Goal: Information Seeking & Learning: Learn about a topic

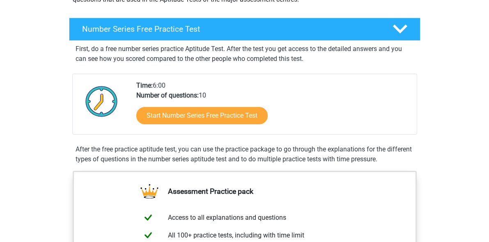
scroll to position [136, 0]
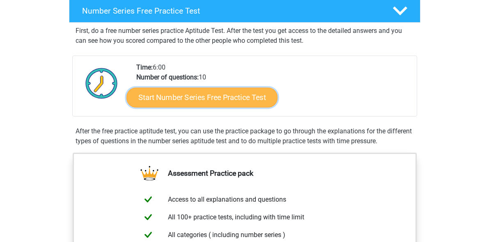
click at [232, 100] on link "Start Number Series Free Practice Test" at bounding box center [202, 97] width 151 height 20
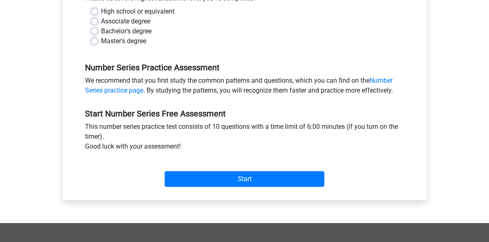
scroll to position [203, 0]
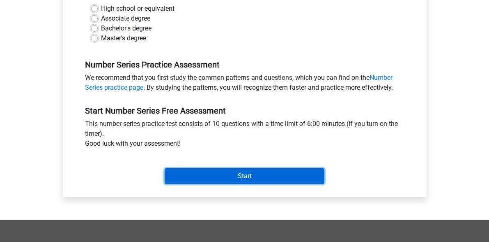
click at [194, 175] on input "Start" at bounding box center [245, 176] width 160 height 16
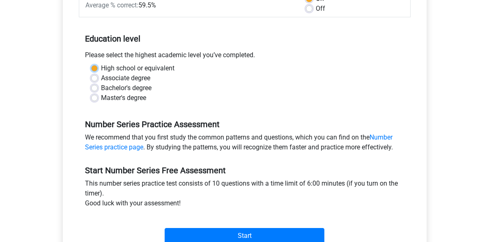
scroll to position [108, 0]
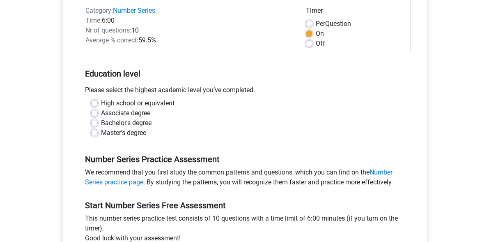
click at [101, 103] on label "High school or equivalent" at bounding box center [138, 103] width 74 height 10
click at [92, 103] on input "High school or equivalent" at bounding box center [94, 102] width 7 height 8
radio input "true"
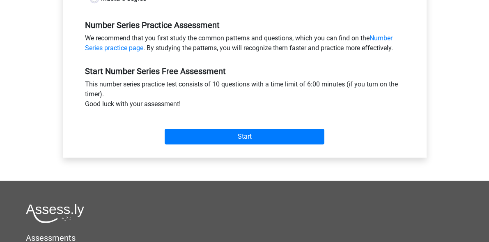
scroll to position [244, 0]
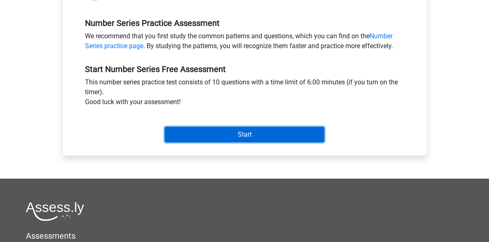
click at [209, 133] on input "Start" at bounding box center [245, 135] width 160 height 16
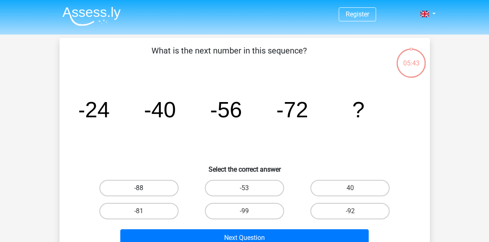
click at [151, 191] on label "-88" at bounding box center [138, 188] width 79 height 16
click at [144, 191] on input "-88" at bounding box center [141, 190] width 5 height 5
radio input "true"
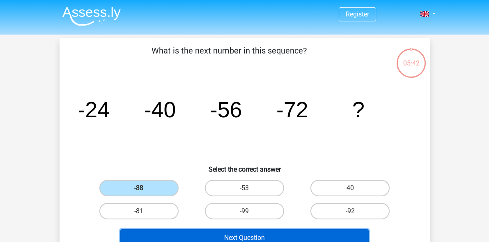
click at [196, 235] on button "Next Question" at bounding box center [244, 237] width 249 height 17
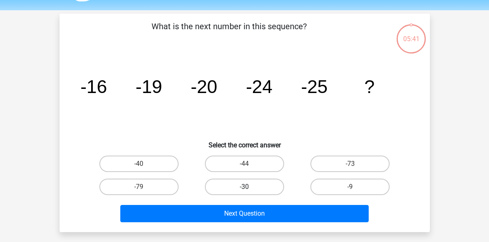
scroll to position [38, 0]
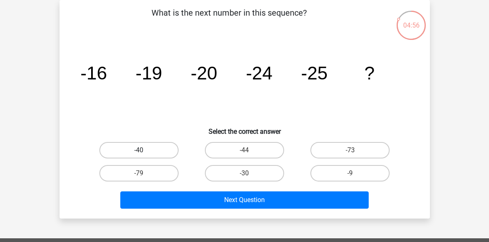
click at [161, 149] on label "-40" at bounding box center [138, 150] width 79 height 16
click at [144, 150] on input "-40" at bounding box center [141, 152] width 5 height 5
radio input "true"
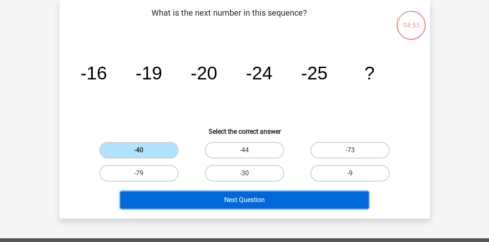
click at [175, 197] on button "Next Question" at bounding box center [244, 199] width 249 height 17
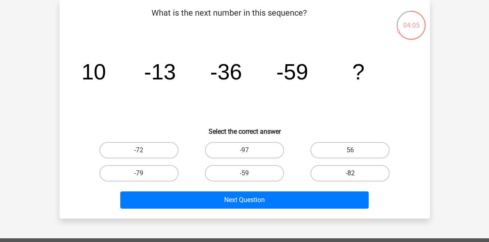
drag, startPoint x: 339, startPoint y: 181, endPoint x: 335, endPoint y: 172, distance: 10.1
click at [335, 172] on div "-82" at bounding box center [350, 172] width 106 height 23
click at [335, 172] on label "-82" at bounding box center [350, 173] width 79 height 16
click at [350, 173] on input "-82" at bounding box center [352, 175] width 5 height 5
radio input "true"
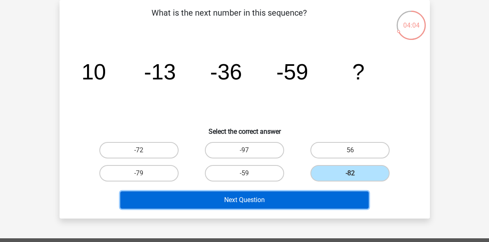
click at [312, 191] on button "Next Question" at bounding box center [244, 199] width 249 height 17
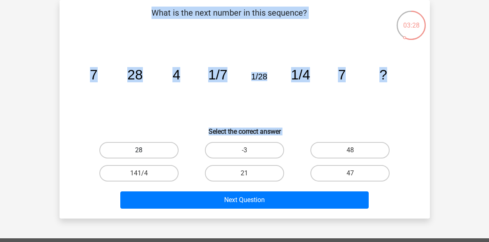
click at [164, 152] on label "28" at bounding box center [138, 150] width 79 height 16
click at [144, 152] on input "28" at bounding box center [141, 152] width 5 height 5
radio input "true"
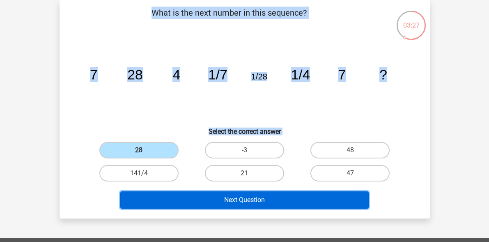
click at [192, 203] on button "Next Question" at bounding box center [244, 199] width 249 height 17
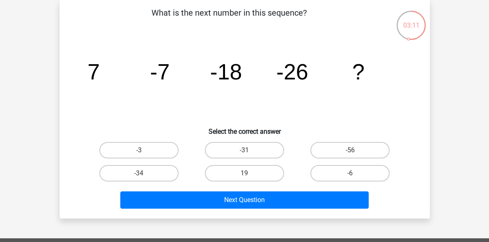
click at [231, 158] on div "-31" at bounding box center [245, 149] width 106 height 23
click at [229, 154] on label "-31" at bounding box center [244, 150] width 79 height 16
click at [244, 154] on input "-31" at bounding box center [246, 152] width 5 height 5
radio input "true"
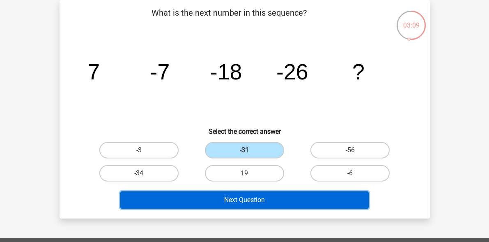
click at [222, 197] on button "Next Question" at bounding box center [244, 199] width 249 height 17
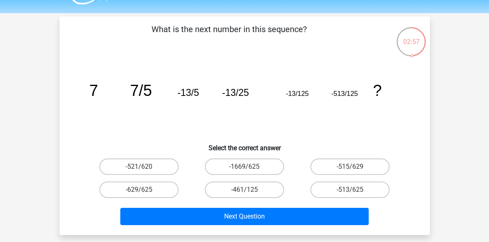
scroll to position [20, 0]
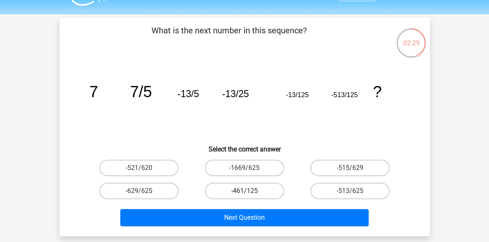
click at [240, 186] on label "-461/125" at bounding box center [244, 190] width 79 height 16
click at [244, 191] on input "-461/125" at bounding box center [246, 193] width 5 height 5
radio input "true"
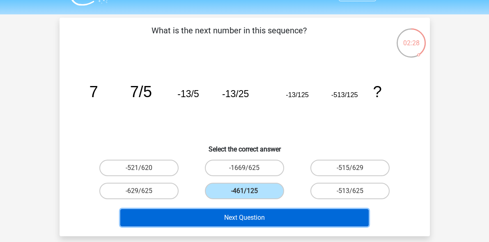
click at [225, 221] on button "Next Question" at bounding box center [244, 217] width 249 height 17
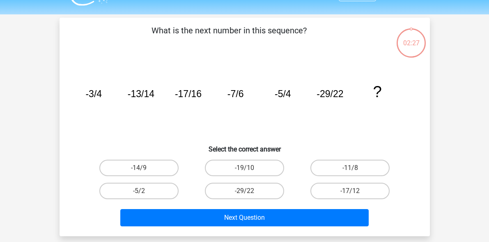
scroll to position [38, 0]
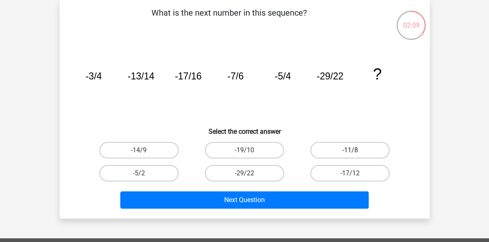
click at [319, 148] on label "-11/8" at bounding box center [350, 150] width 79 height 16
click at [350, 150] on input "-11/8" at bounding box center [352, 152] width 5 height 5
radio input "true"
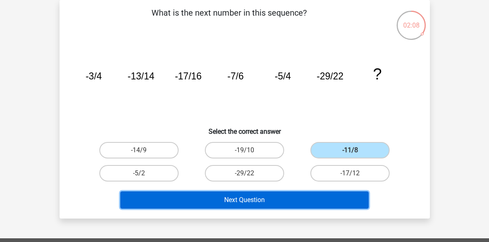
click at [270, 196] on button "Next Question" at bounding box center [244, 199] width 249 height 17
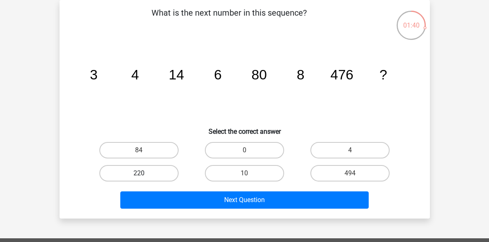
click at [159, 175] on label "220" at bounding box center [138, 173] width 79 height 16
click at [144, 175] on input "220" at bounding box center [141, 175] width 5 height 5
radio input "true"
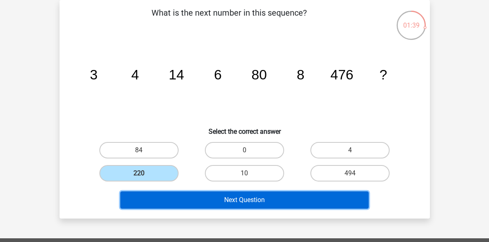
click at [172, 203] on button "Next Question" at bounding box center [244, 199] width 249 height 17
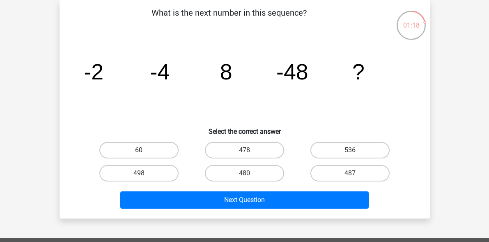
click at [163, 148] on label "60" at bounding box center [138, 150] width 79 height 16
click at [144, 150] on input "60" at bounding box center [141, 152] width 5 height 5
radio input "true"
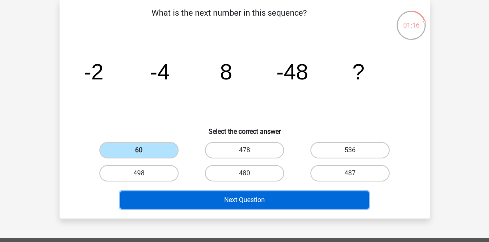
click at [167, 201] on button "Next Question" at bounding box center [244, 199] width 249 height 17
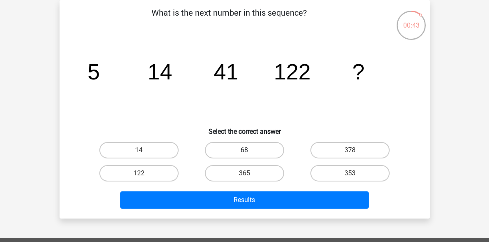
click at [244, 147] on label "68" at bounding box center [244, 150] width 79 height 16
click at [244, 150] on input "68" at bounding box center [246, 152] width 5 height 5
radio input "true"
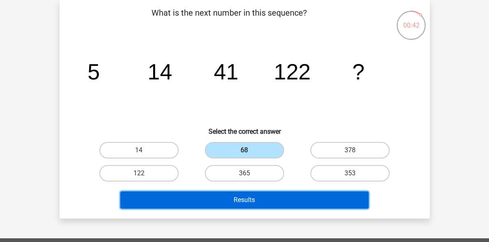
click at [224, 191] on button "Results" at bounding box center [244, 199] width 249 height 17
